Goal: Find specific page/section: Find specific page/section

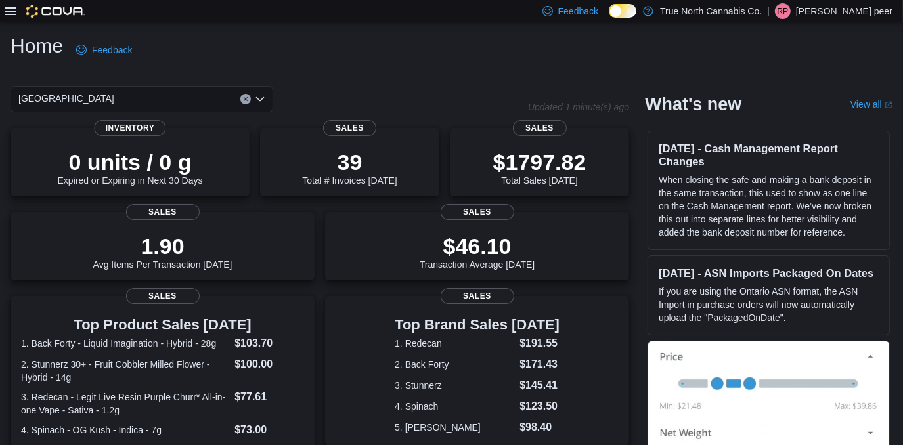
click at [11, 7] on icon at bounding box center [10, 11] width 11 height 11
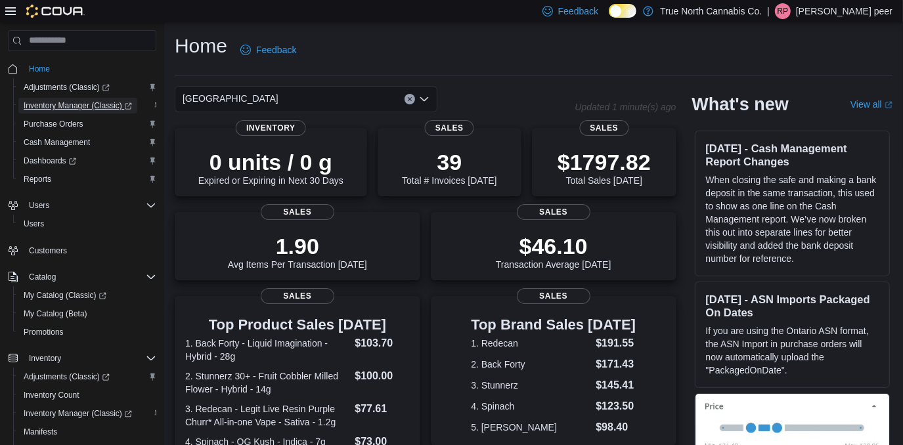
click at [64, 104] on span "Inventory Manager (Classic)" at bounding box center [78, 106] width 108 height 11
